Goal: Task Accomplishment & Management: Use online tool/utility

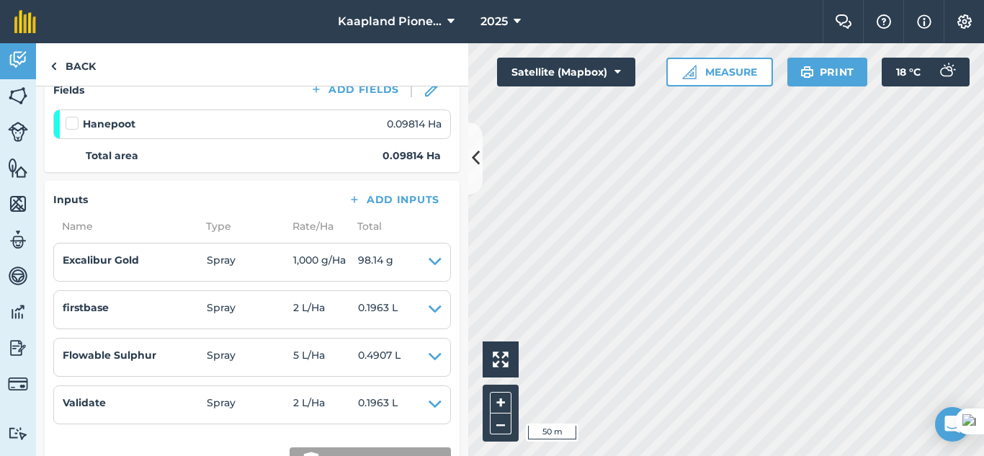
scroll to position [240, 0]
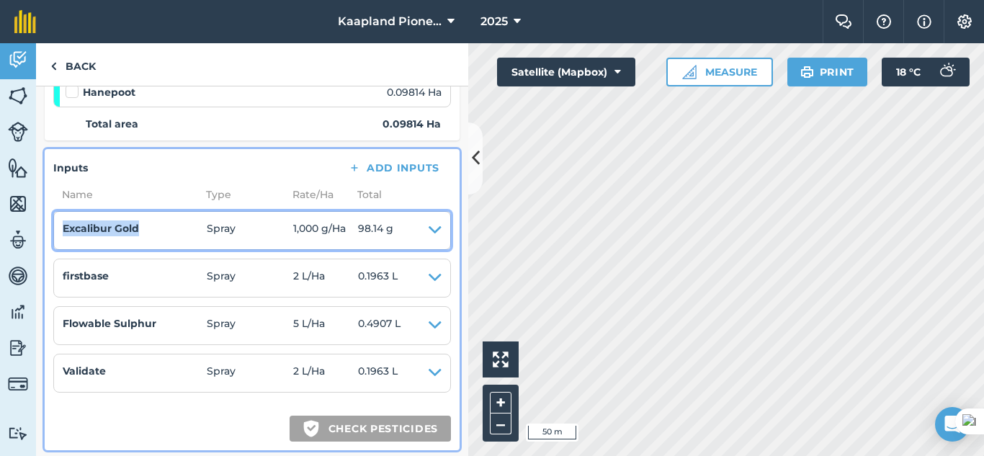
drag, startPoint x: 177, startPoint y: 229, endPoint x: 55, endPoint y: 236, distance: 122.6
click at [55, 236] on li "Excalibur Gold Spray 1,000 g / Ha 98.14 g EDIT" at bounding box center [252, 230] width 398 height 39
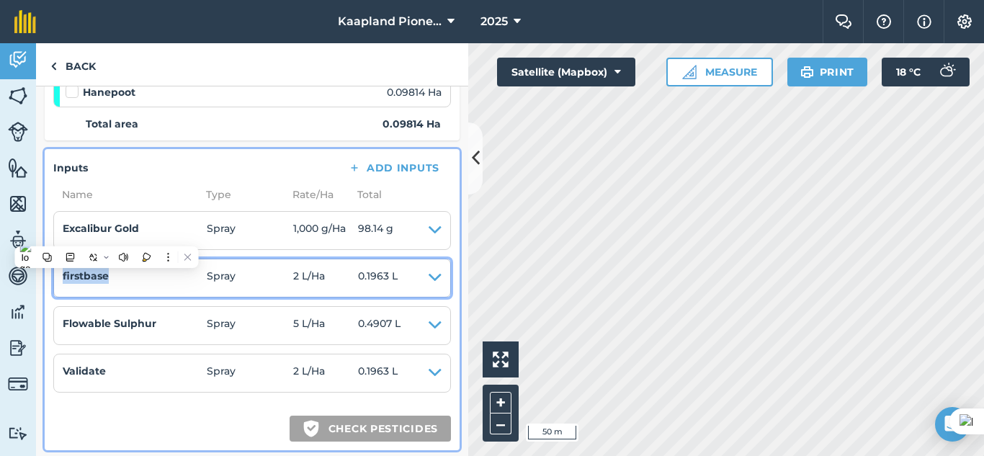
drag, startPoint x: 152, startPoint y: 286, endPoint x: 63, endPoint y: 289, distance: 88.7
click at [63, 289] on li "firstbase Spray 2 L / Ha 0.1963 L EDIT" at bounding box center [252, 278] width 398 height 39
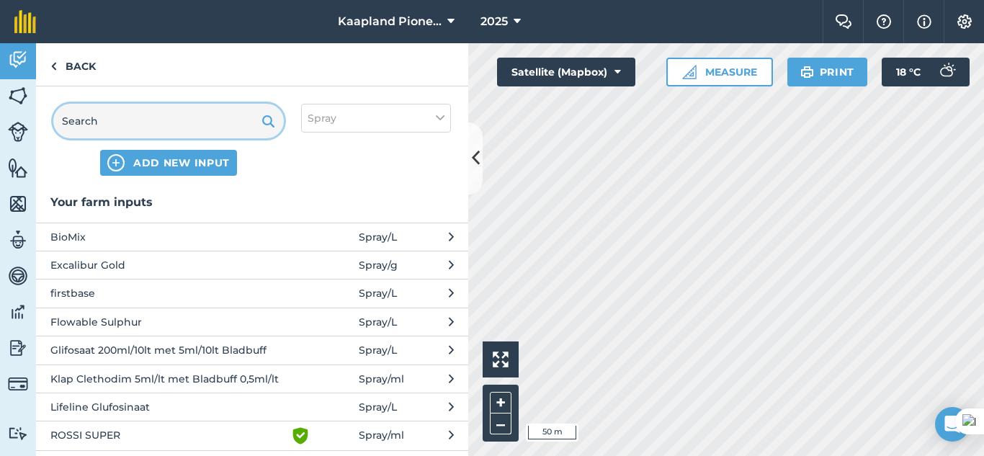
click at [140, 124] on input "text" at bounding box center [168, 121] width 231 height 35
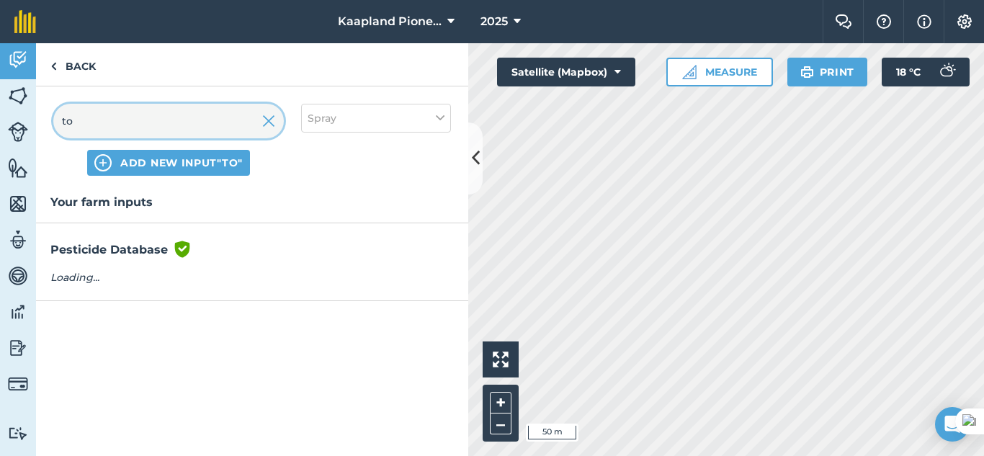
type input "t"
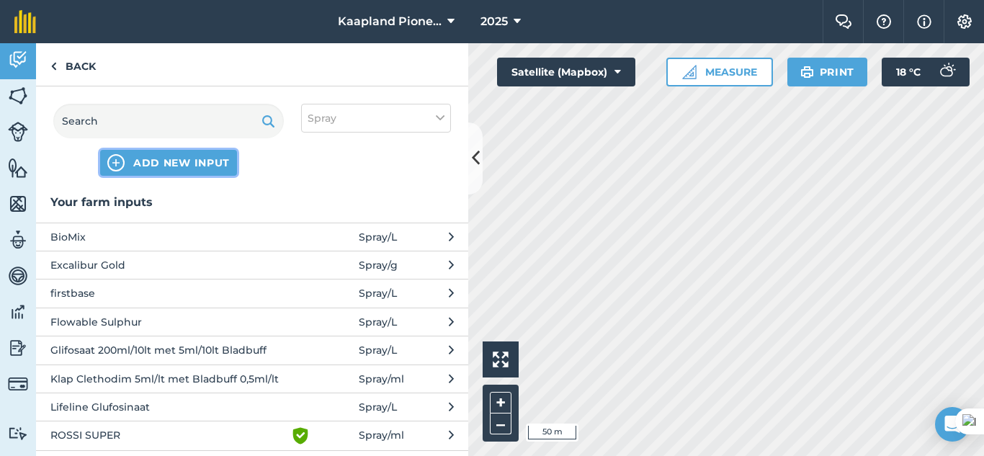
click at [214, 159] on span "ADD NEW INPUT" at bounding box center [181, 163] width 97 height 14
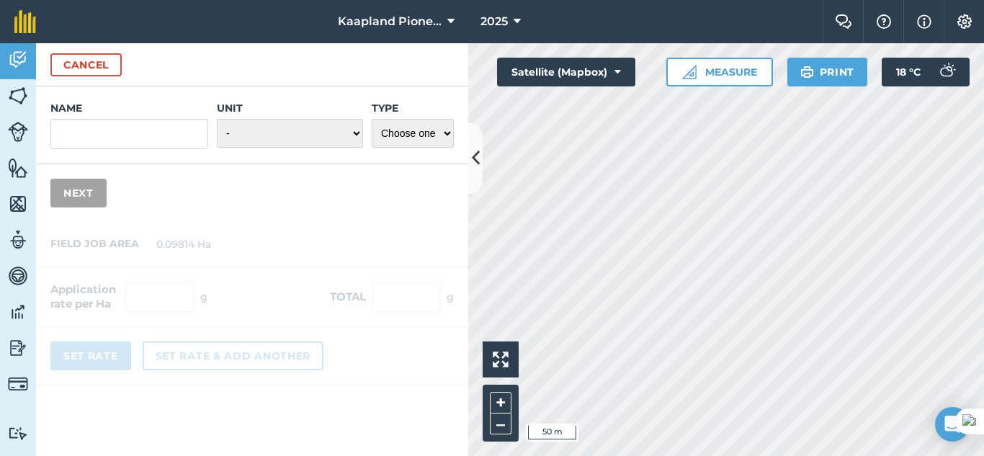
click at [154, 130] on input "Name" at bounding box center [129, 134] width 158 height 30
type input "Torque SC"
click at [339, 137] on select "- Grams/g Kilograms/kg Metric tonnes/t Millilitres/ml Litres/L Ounces/oz Pounds…" at bounding box center [290, 133] width 146 height 29
select select "MILLILITRES"
click at [217, 119] on select "- Grams/g Kilograms/kg Metric tonnes/t Millilitres/ml Litres/L Ounces/oz Pounds…" at bounding box center [290, 133] width 146 height 29
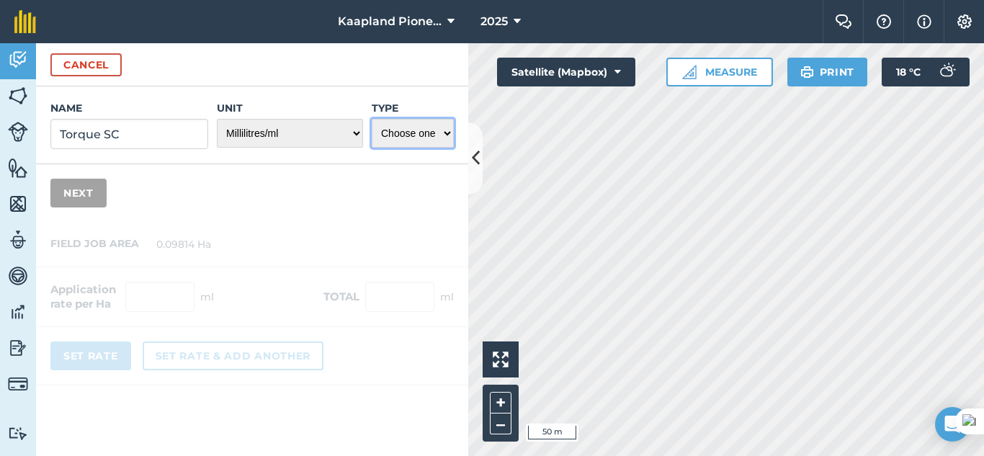
click at [410, 135] on select "Choose one Fertilizer Seed Spray Fuel Other" at bounding box center [413, 133] width 82 height 29
select select "SPRAY"
click at [372, 119] on select "Choose one Fertilizer Seed Spray Fuel Other" at bounding box center [413, 133] width 82 height 29
click at [68, 184] on button "Next" at bounding box center [78, 193] width 56 height 29
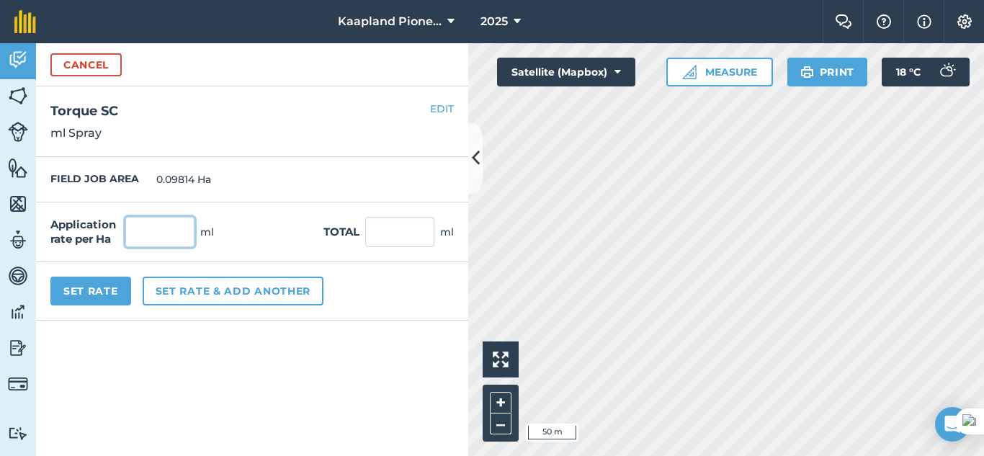
click at [160, 231] on input "text" at bounding box center [159, 232] width 69 height 30
type input "132"
type input "12.954"
click at [115, 292] on button "Set Rate" at bounding box center [90, 291] width 81 height 29
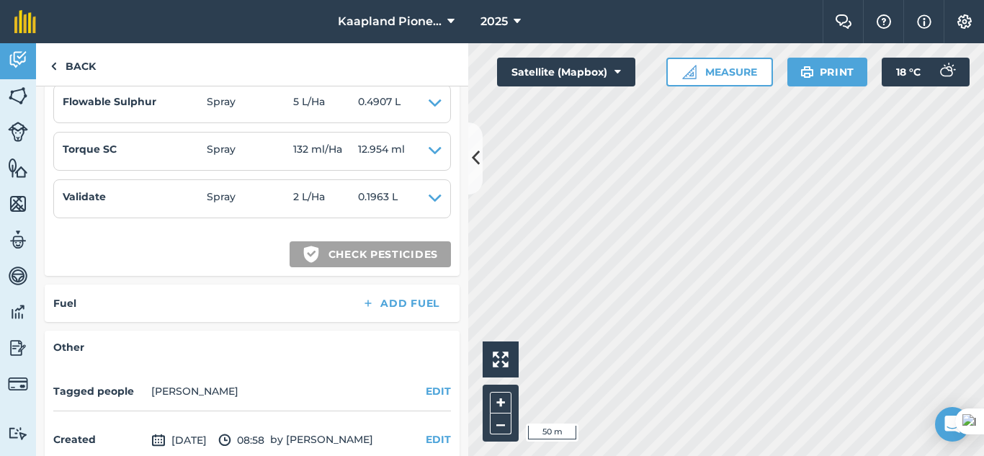
scroll to position [342, 0]
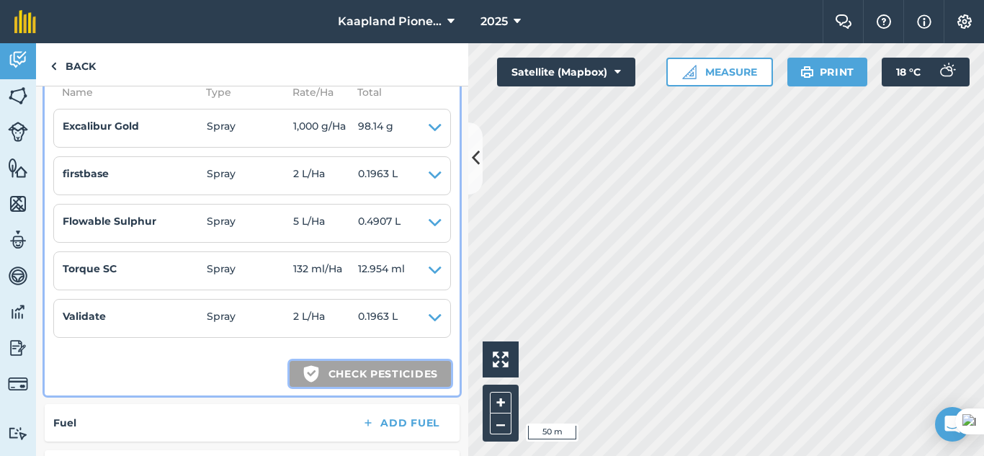
click at [372, 375] on button "Green shield with white tick Check pesticides" at bounding box center [370, 374] width 161 height 26
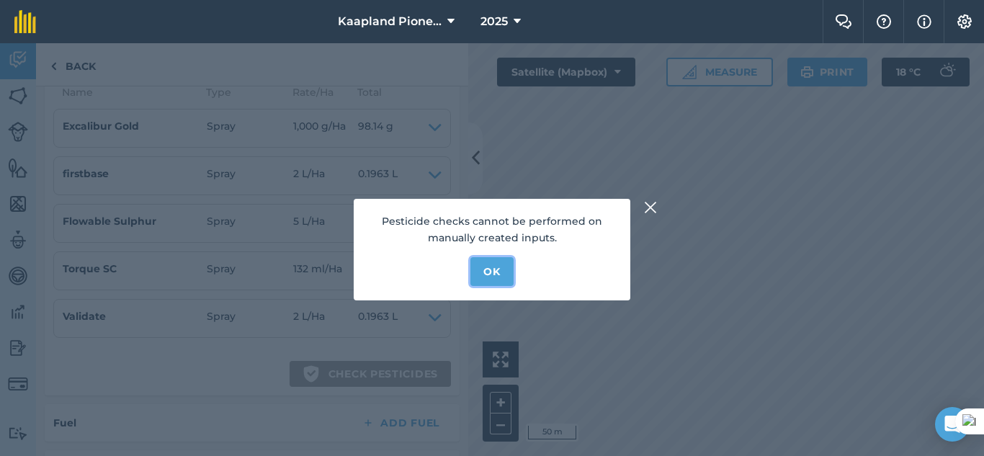
click at [509, 274] on button "OK" at bounding box center [491, 271] width 43 height 29
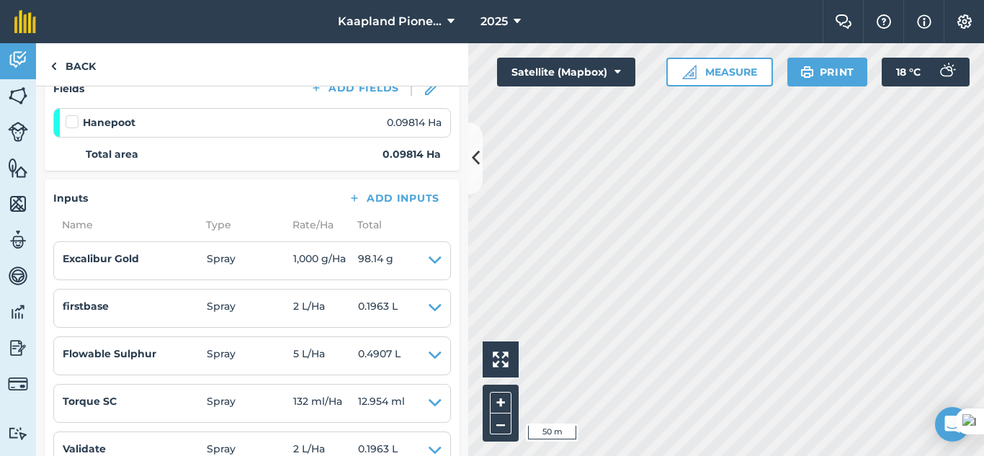
scroll to position [102, 0]
